Goal: Task Accomplishment & Management: Manage account settings

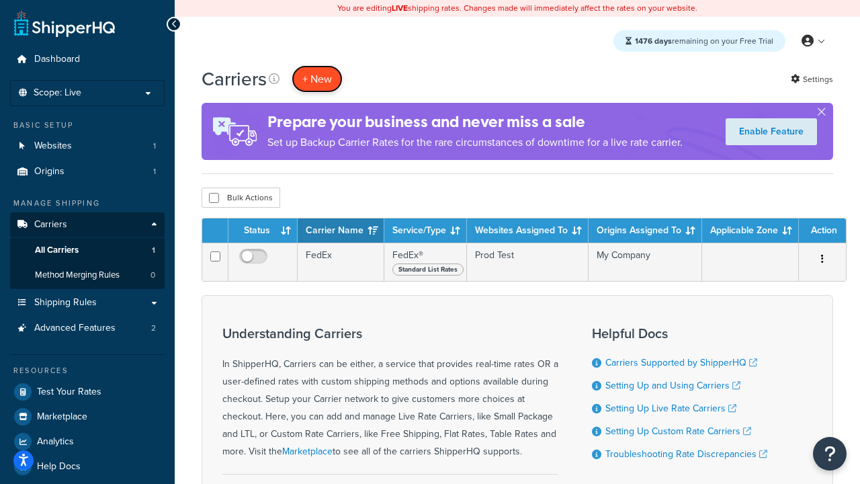
click at [317, 79] on button "+ New" at bounding box center [317, 79] width 51 height 28
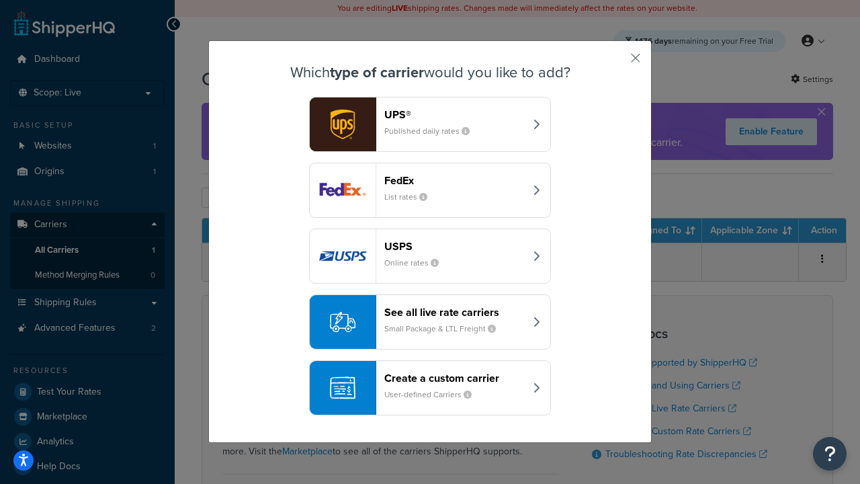
click at [430, 190] on div "FedEx List rates" at bounding box center [454, 190] width 140 height 32
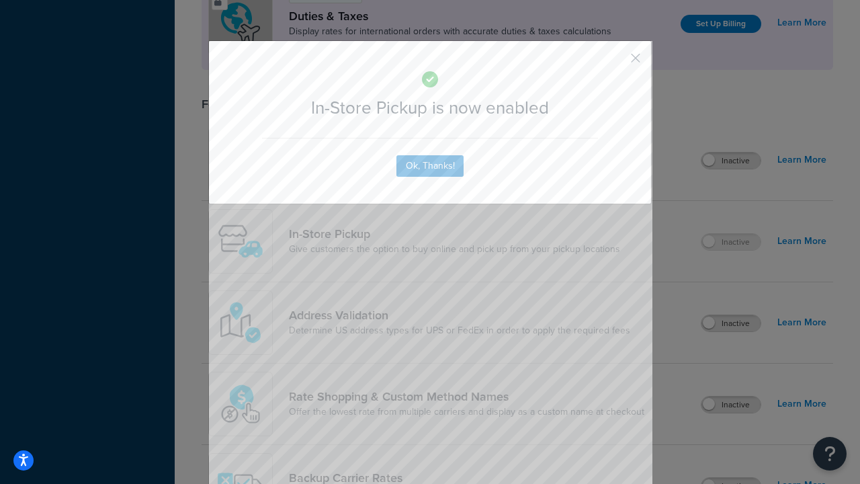
click at [616, 62] on button "button" at bounding box center [615, 62] width 3 height 3
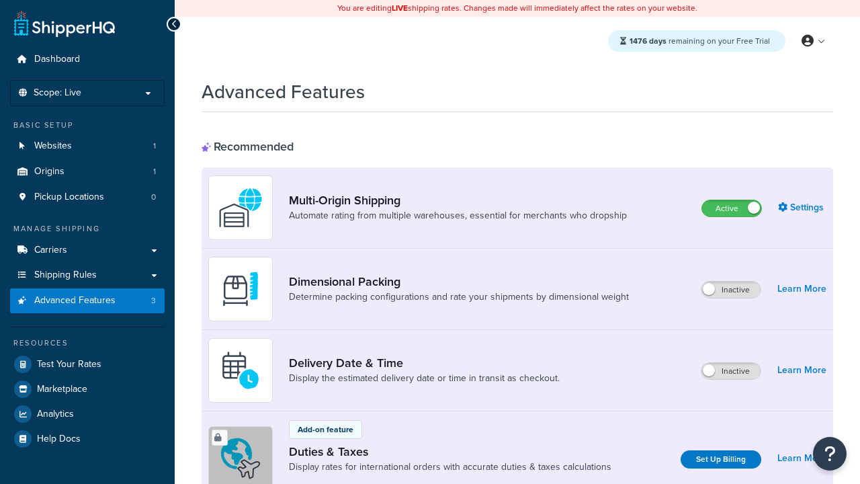
click at [732, 208] on label "Active" at bounding box center [731, 208] width 59 height 16
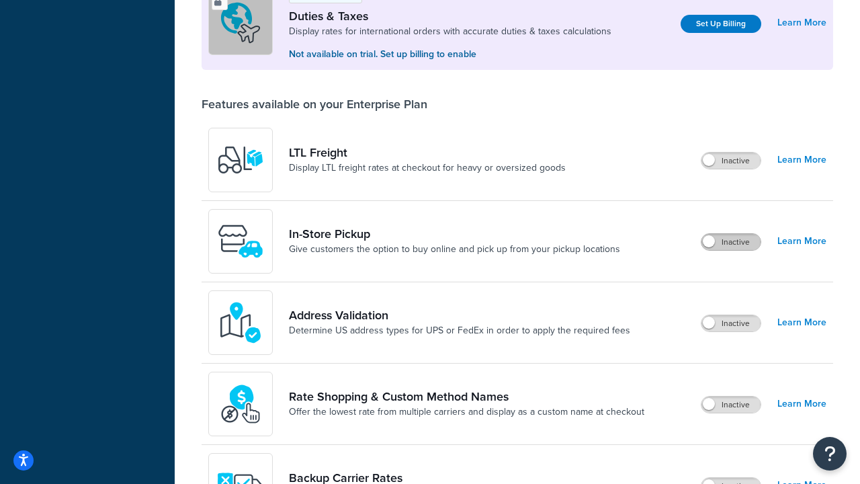
scroll to position [410, 0]
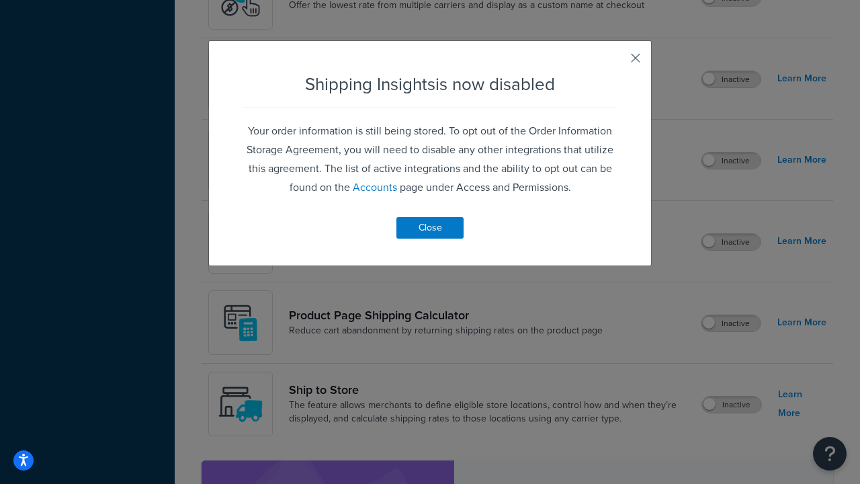
click at [616, 62] on button "button" at bounding box center [615, 62] width 3 height 3
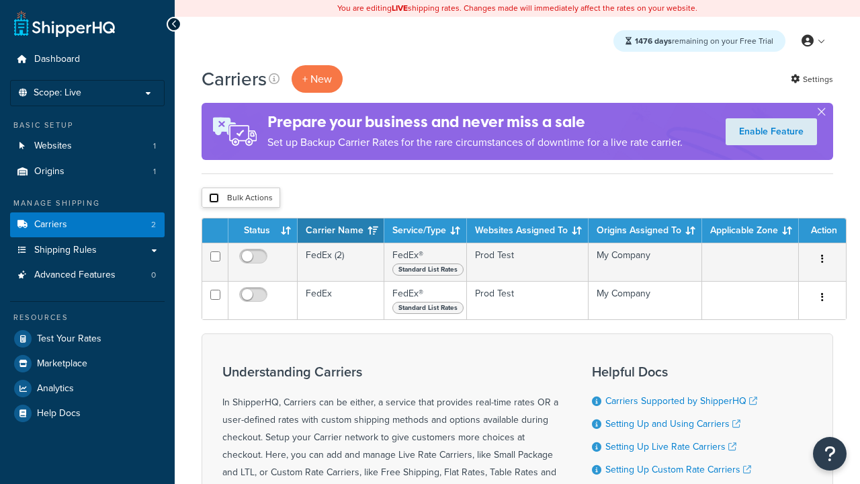
click at [214, 198] on input "checkbox" at bounding box center [214, 198] width 10 height 10
checkbox input "true"
click at [0, 0] on button "Delete" at bounding box center [0, 0] width 0 height 0
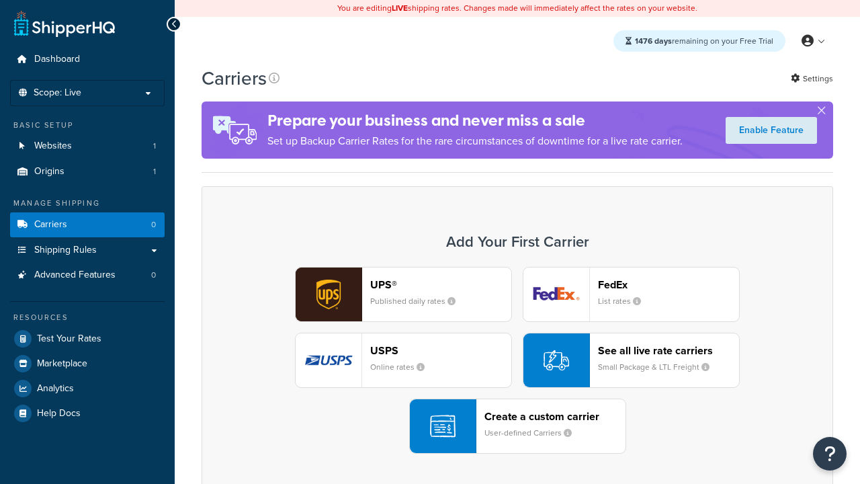
click at [517, 360] on div "UPS® Published daily rates FedEx List rates USPS Online rates See all live rate…" at bounding box center [517, 360] width 603 height 187
click at [669, 284] on header "FedEx" at bounding box center [668, 284] width 141 height 13
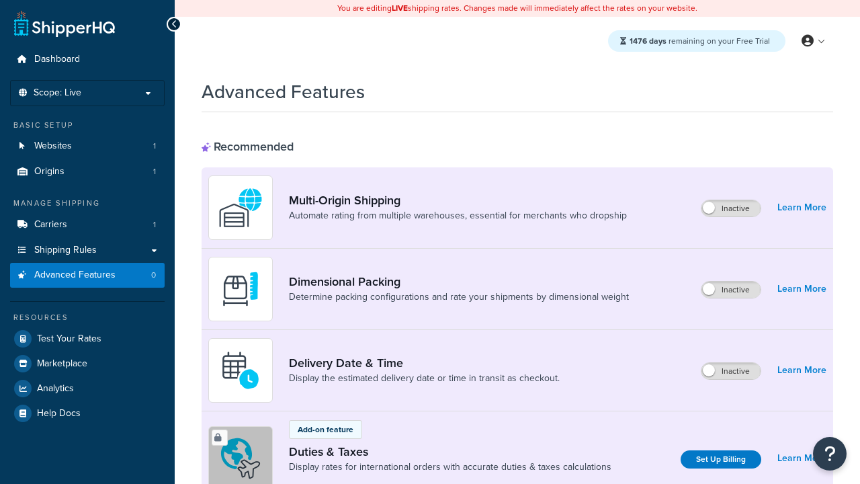
click at [732, 208] on label "Inactive" at bounding box center [731, 208] width 59 height 16
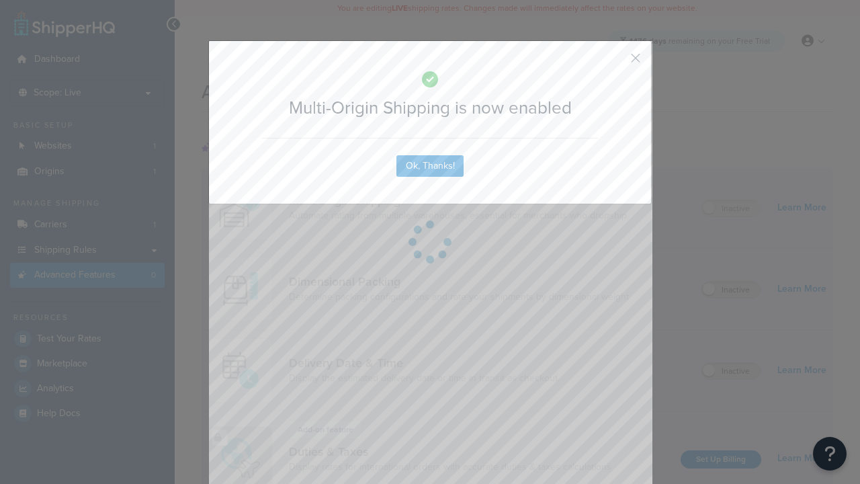
click at [616, 62] on button "button" at bounding box center [615, 62] width 3 height 3
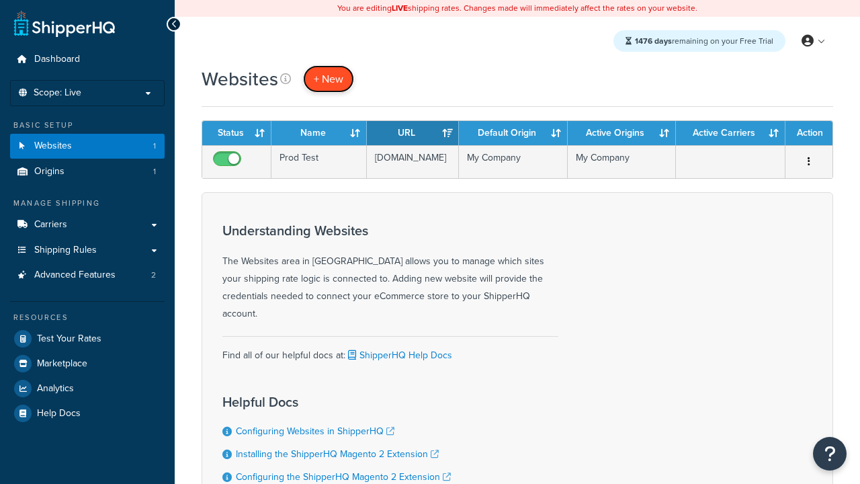
click at [327, 79] on span "+ New" at bounding box center [329, 78] width 30 height 15
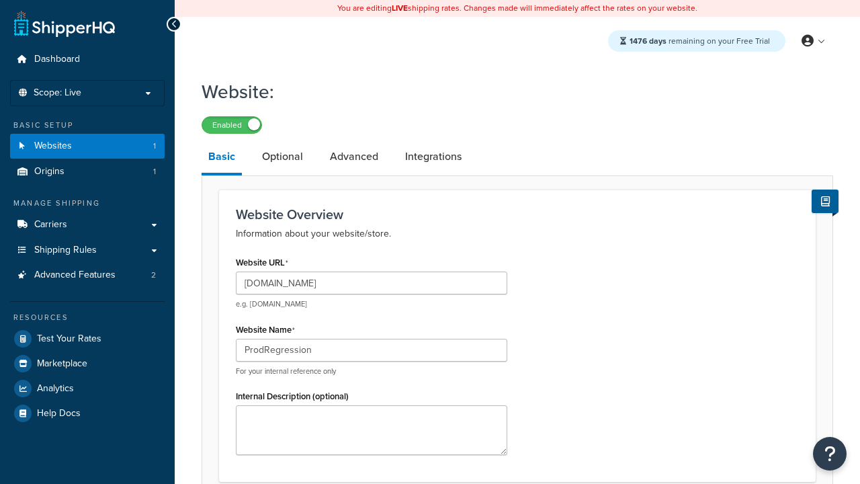
scroll to position [462, 0]
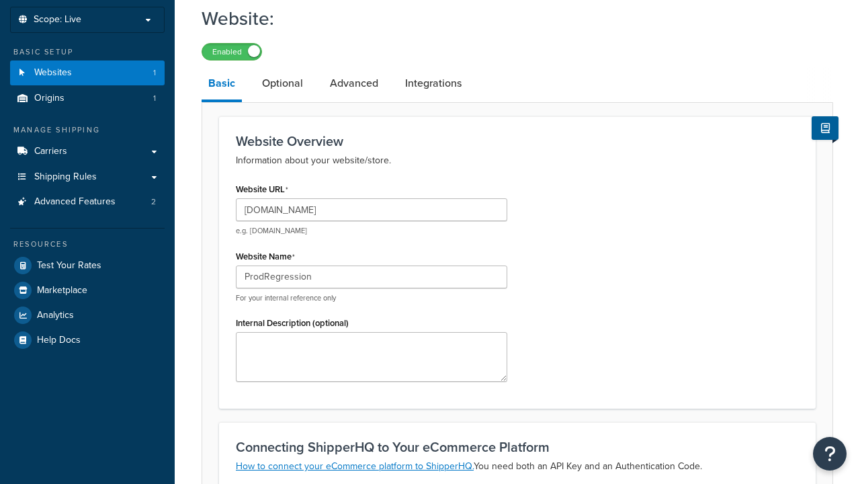
type input "ProdRegression"
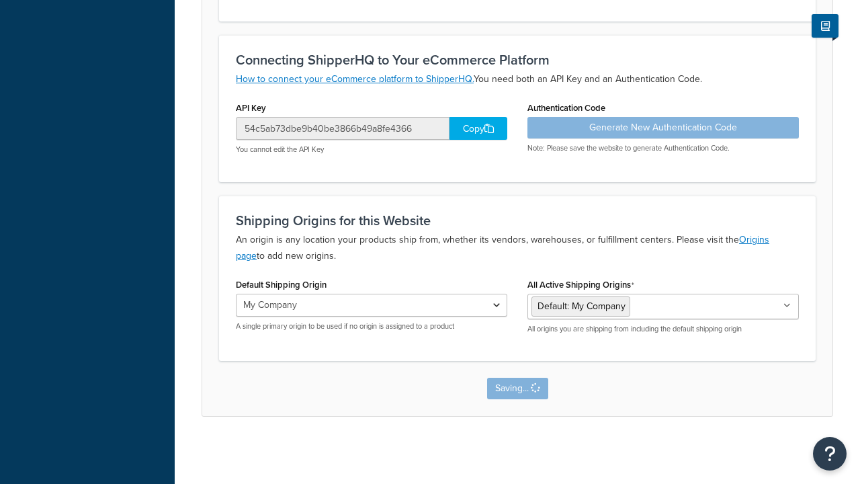
scroll to position [0, 0]
